Goal: Check status: Check status

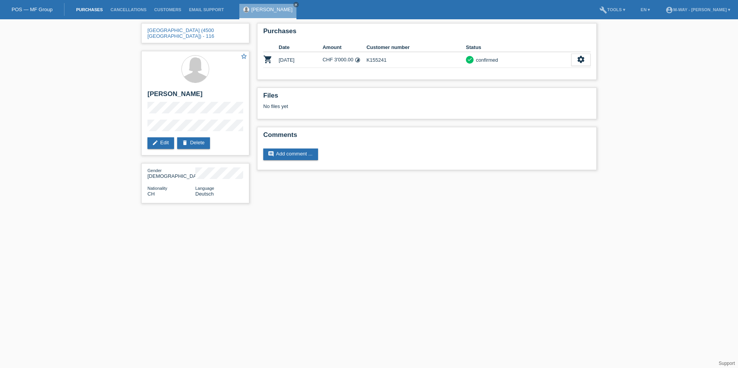
click at [90, 10] on link "Purchases" at bounding box center [89, 9] width 34 height 5
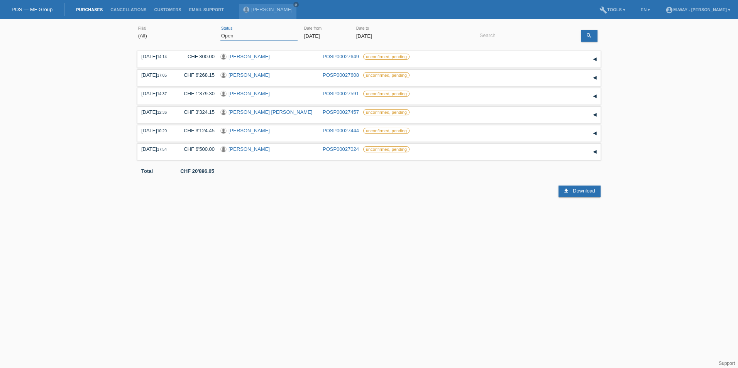
click at [254, 33] on select "(All) New Open Returned Stepped back / Cancelled Completed" at bounding box center [258, 35] width 77 height 9
select select "ALL"
click at [220, 31] on select "(All) New Open Returned Stepped back / Cancelled Completed" at bounding box center [258, 35] width 77 height 9
click at [327, 37] on input "01.09.2025" at bounding box center [326, 36] width 46 height 10
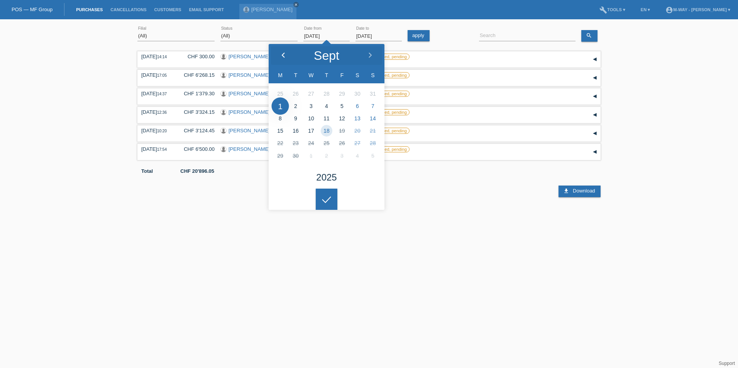
click at [282, 53] on icon at bounding box center [283, 56] width 6 height 6
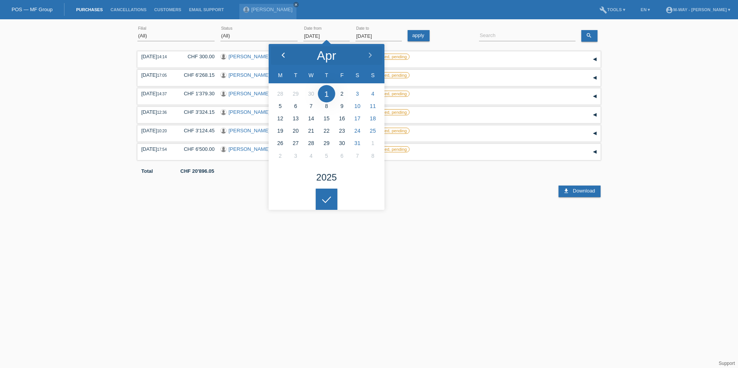
click at [282, 53] on icon at bounding box center [283, 56] width 6 height 6
type input "03.03.2025"
click at [327, 197] on icon at bounding box center [326, 200] width 12 height 7
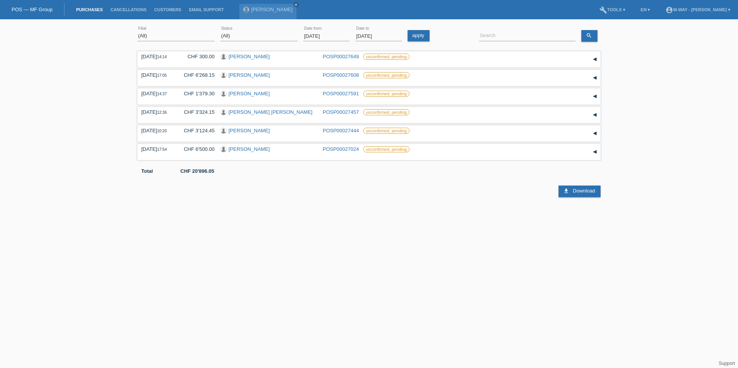
click at [419, 30] on div "apply" at bounding box center [420, 32] width 25 height 18
click at [419, 36] on link "apply" at bounding box center [419, 35] width 22 height 11
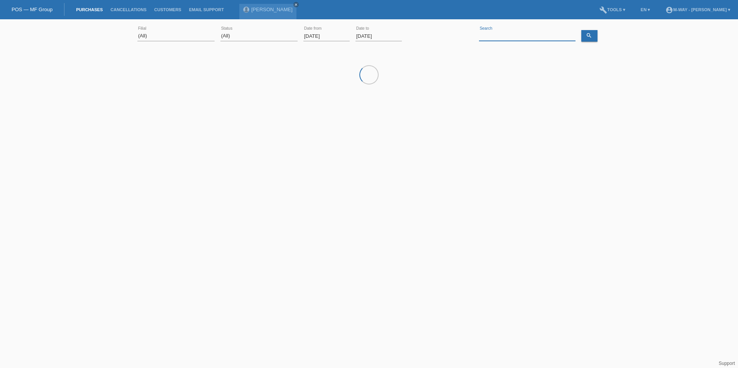
click at [495, 34] on input at bounding box center [527, 36] width 97 height 10
click at [597, 37] on link "search" at bounding box center [589, 36] width 16 height 12
drag, startPoint x: 527, startPoint y: 39, endPoint x: 466, endPoint y: 39, distance: 60.6
click at [466, 39] on div "(All) Aarau Alexand'Ro Edouard'O Passion Vélo SàRL Basel Bern City Bern Expo Be…" at bounding box center [368, 36] width 463 height 26
type input "zimmer"
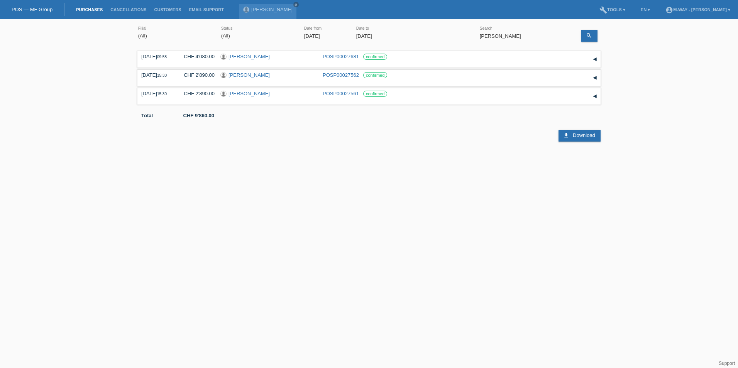
click at [264, 142] on html "POS — MF Group Purchases Cancellations Customers Email Support Sabrina Nicolier…" at bounding box center [369, 71] width 738 height 142
click at [449, 142] on html "POS — MF Group Purchases Cancellations Customers Email Support Sabrina Nicolier…" at bounding box center [369, 71] width 738 height 142
click at [520, 142] on html "POS — MF Group Purchases Cancellations Customers Email Support Sabrina Nicolier…" at bounding box center [369, 71] width 738 height 142
